Goal: Task Accomplishment & Management: Manage account settings

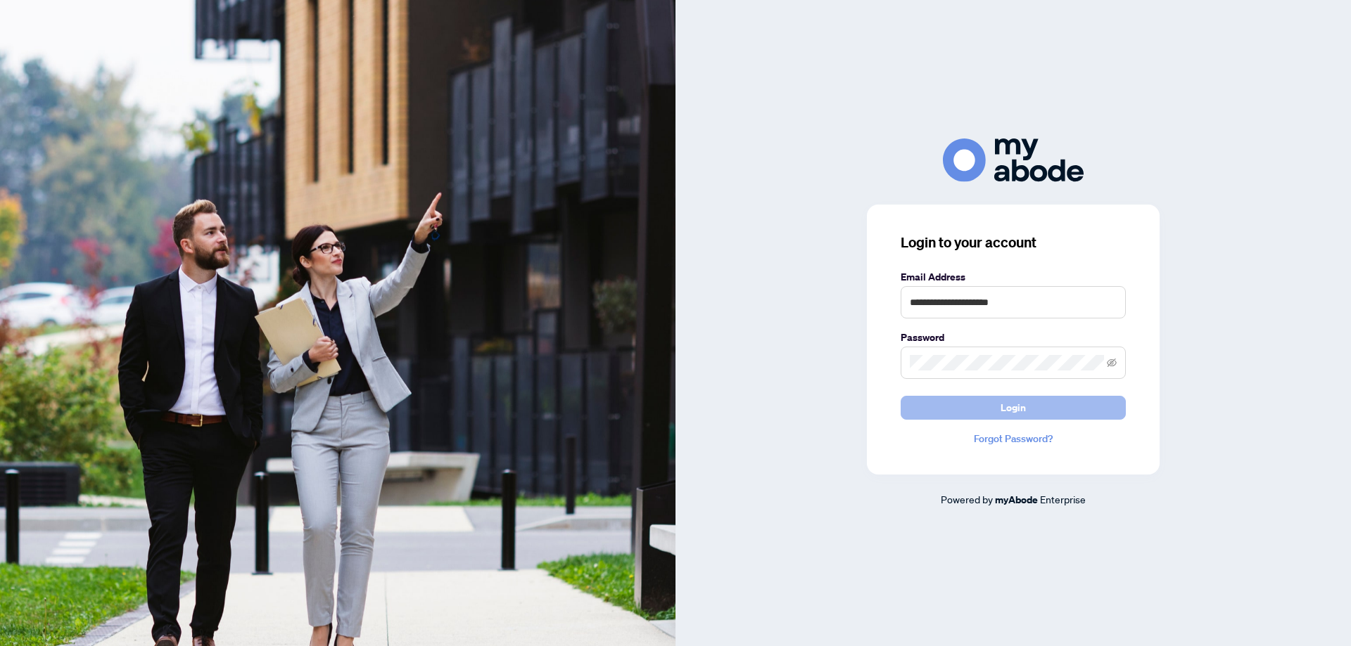
click at [1010, 414] on span "Login" at bounding box center [1012, 408] width 25 height 23
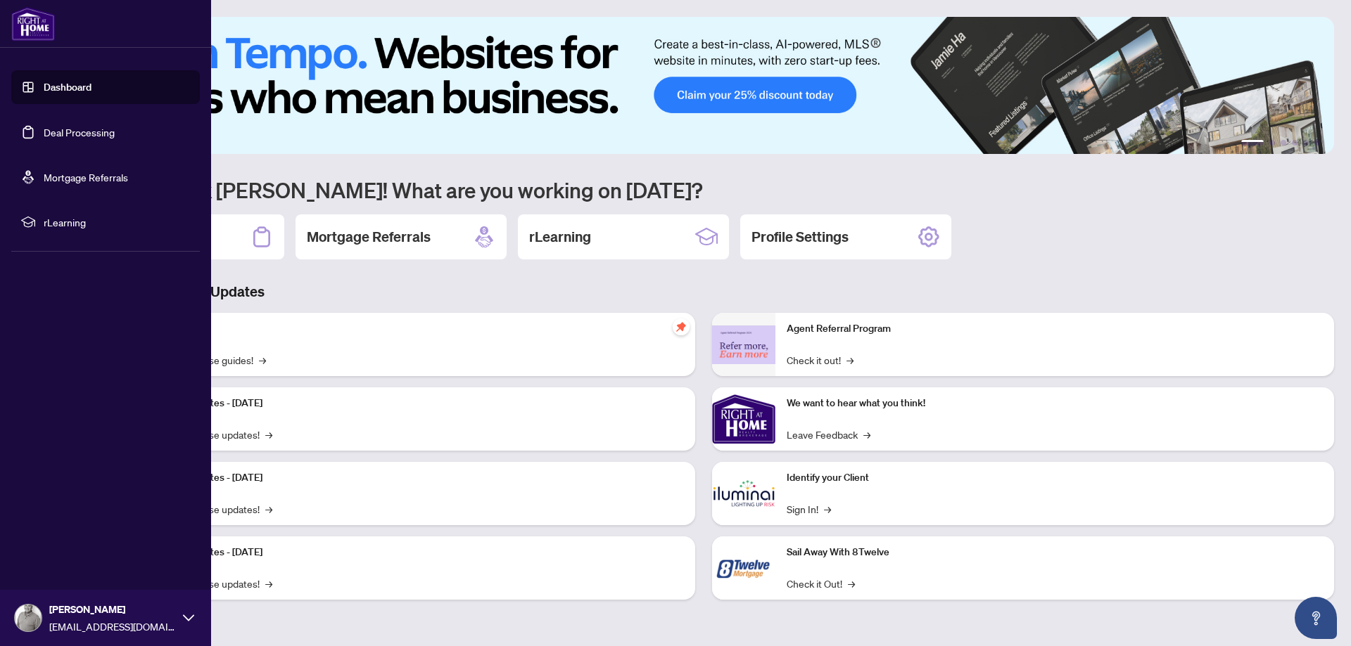
click at [44, 127] on link "Deal Processing" at bounding box center [79, 132] width 71 height 13
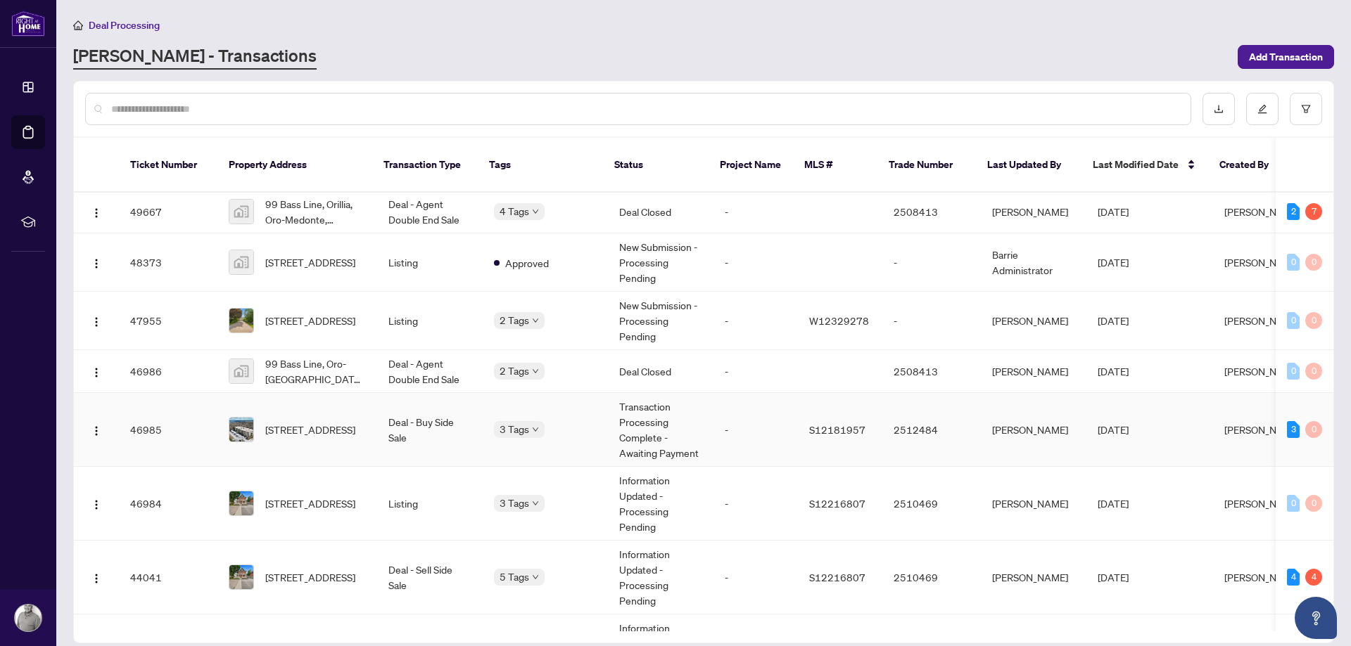
scroll to position [160, 0]
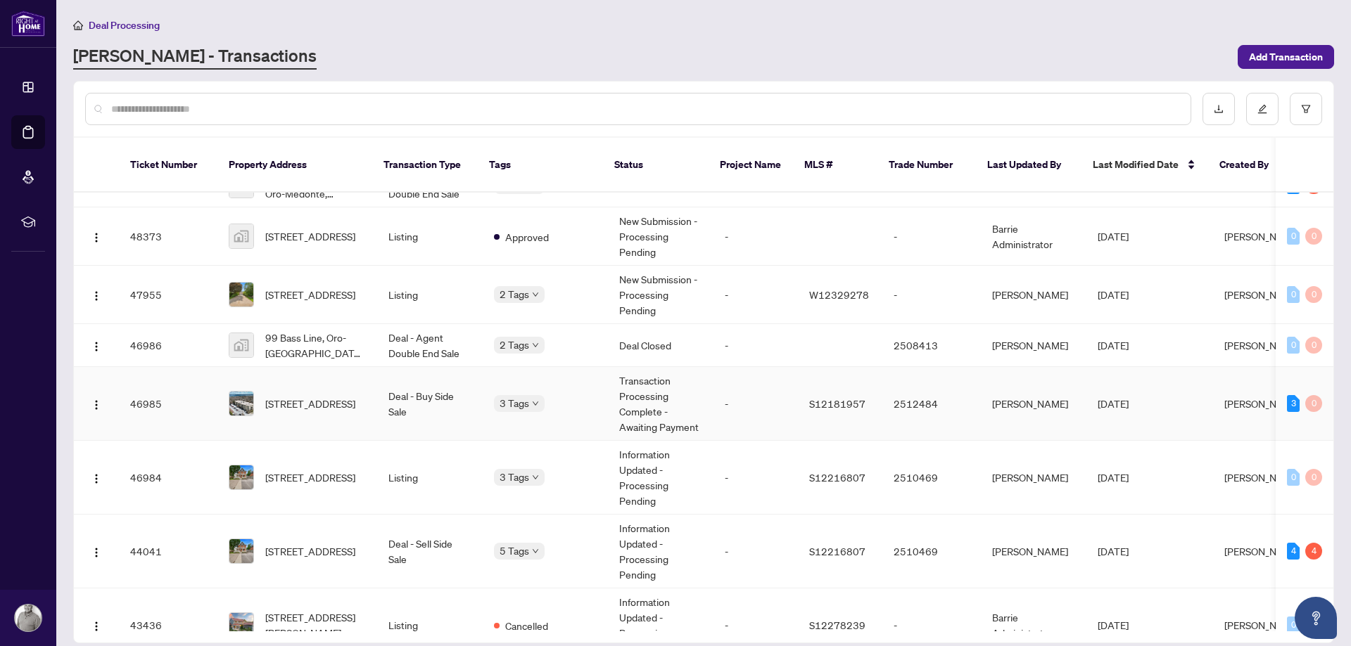
click at [289, 396] on span "[STREET_ADDRESS]" at bounding box center [310, 403] width 90 height 15
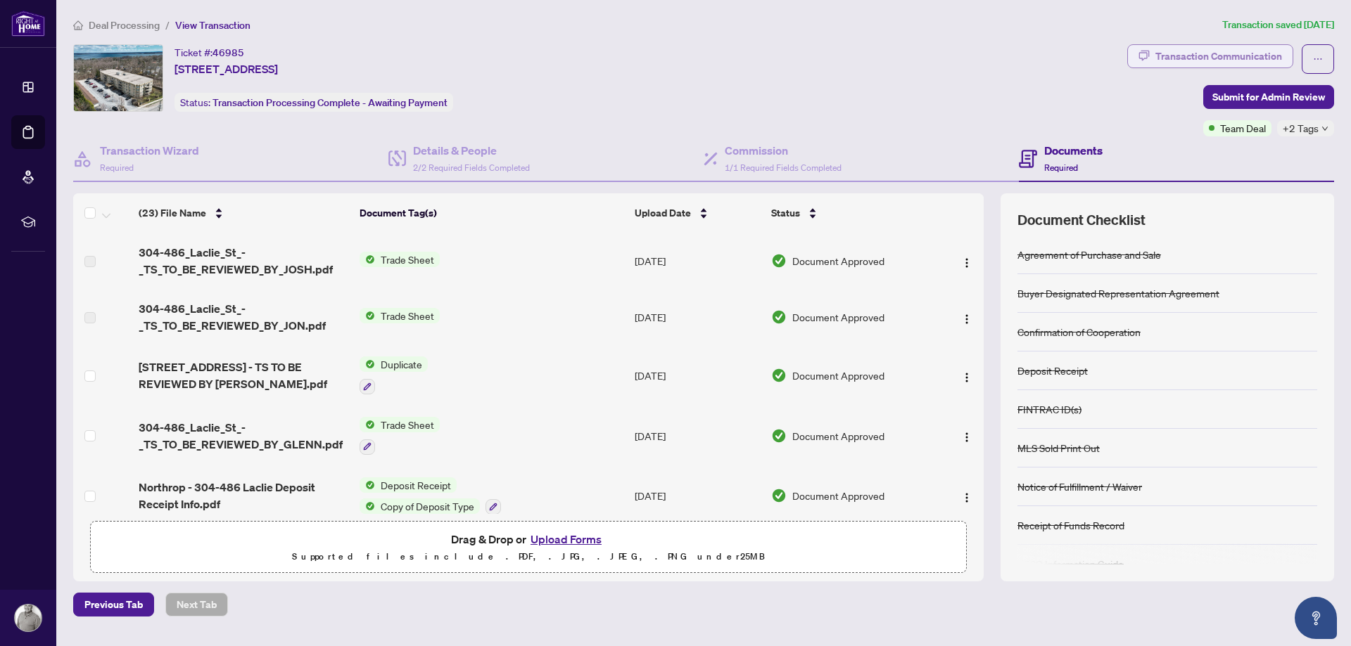
click at [1210, 56] on div "Transaction Communication" at bounding box center [1218, 56] width 127 height 23
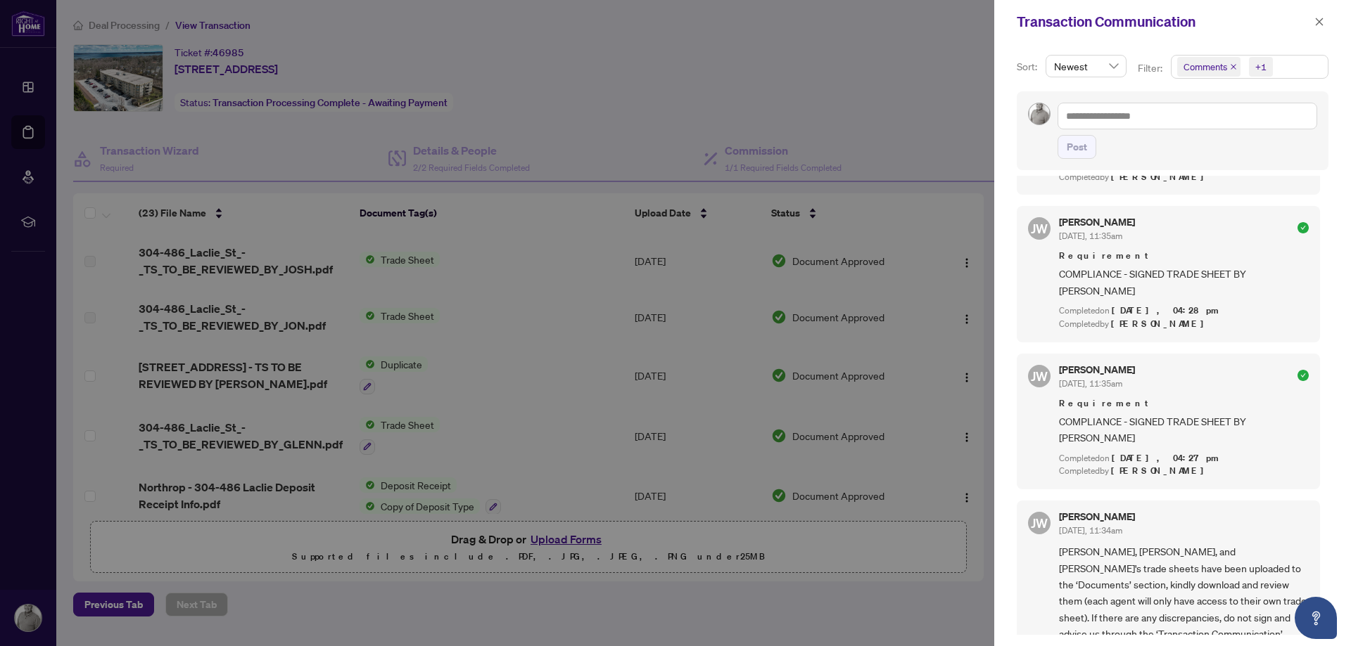
scroll to position [150, 0]
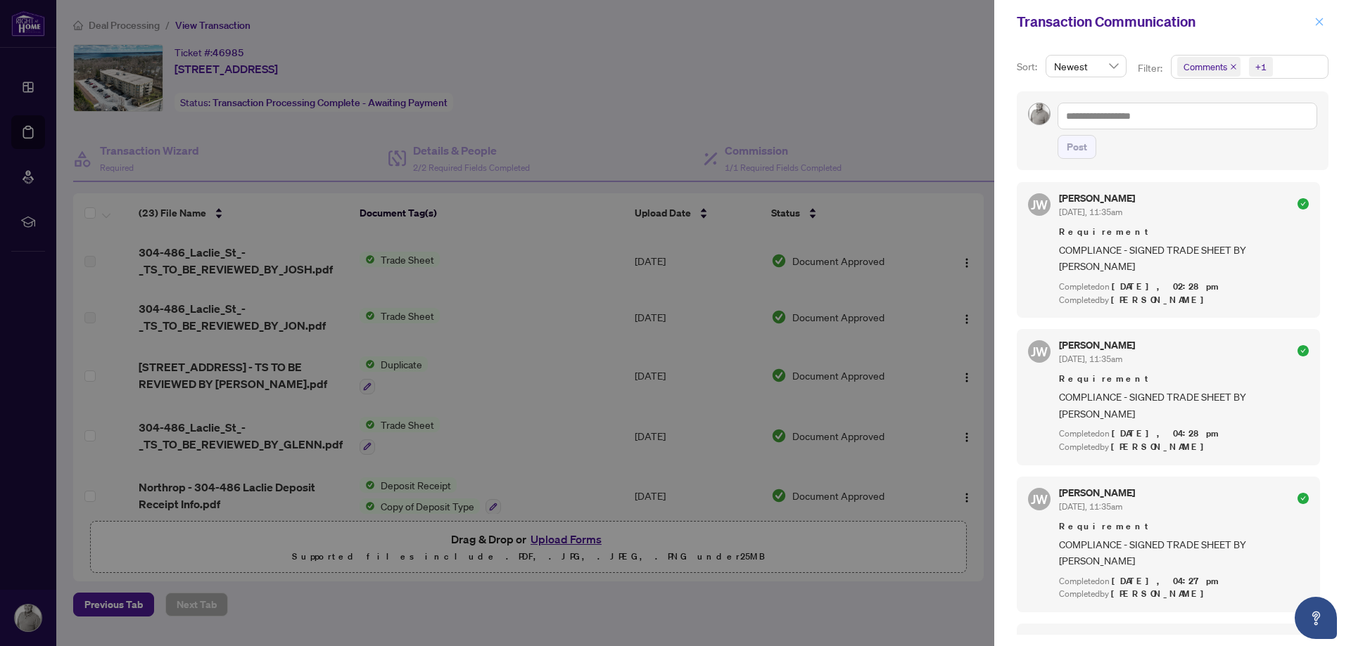
click at [1318, 23] on icon "close" at bounding box center [1319, 22] width 10 height 10
